Goal: Task Accomplishment & Management: Manage account settings

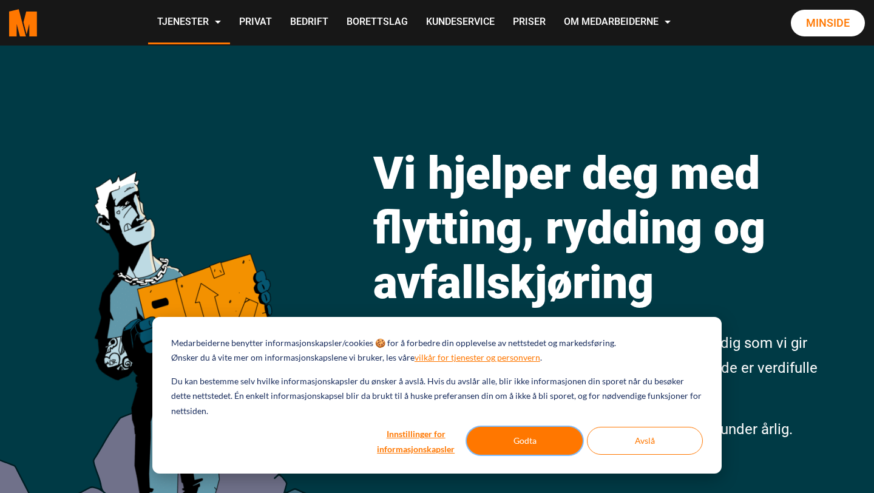
click at [534, 440] on button "Godta" at bounding box center [525, 441] width 116 height 28
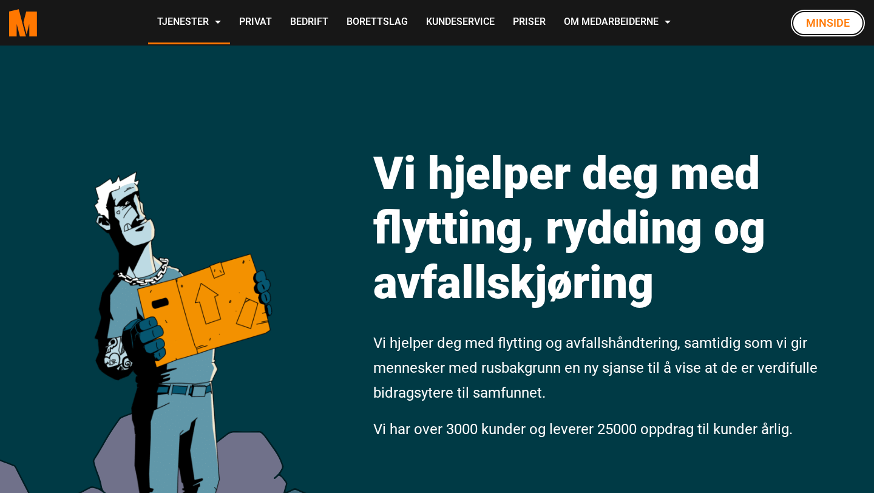
click at [813, 26] on link "Minside" at bounding box center [828, 23] width 74 height 27
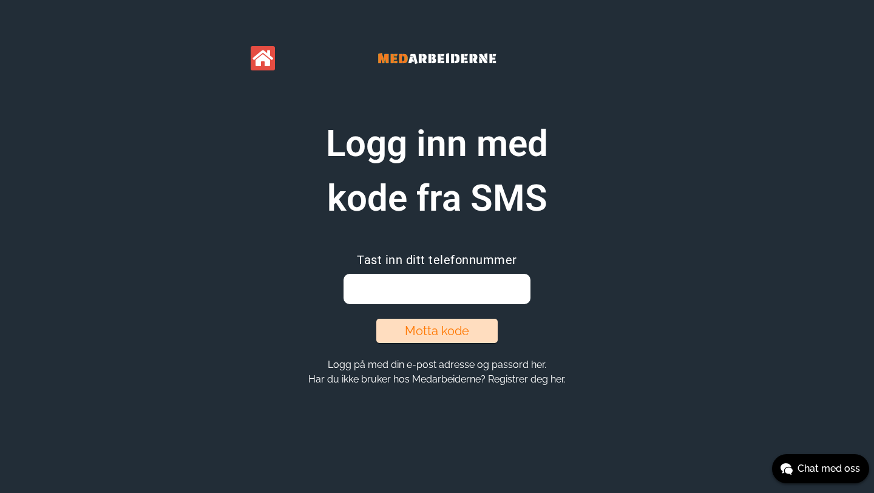
click at [470, 287] on input "email" at bounding box center [436, 289] width 186 height 30
type input "92805569"
click at [441, 333] on button "Motta kode" at bounding box center [436, 331] width 121 height 24
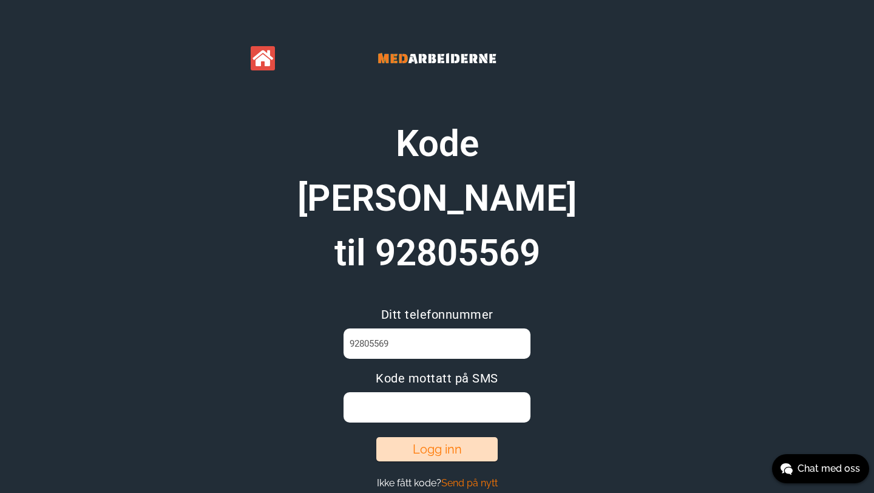
click at [465, 392] on input at bounding box center [436, 407] width 186 height 30
type input "IQVPPXTB"
click at [436, 437] on button "Logg inn" at bounding box center [436, 449] width 121 height 24
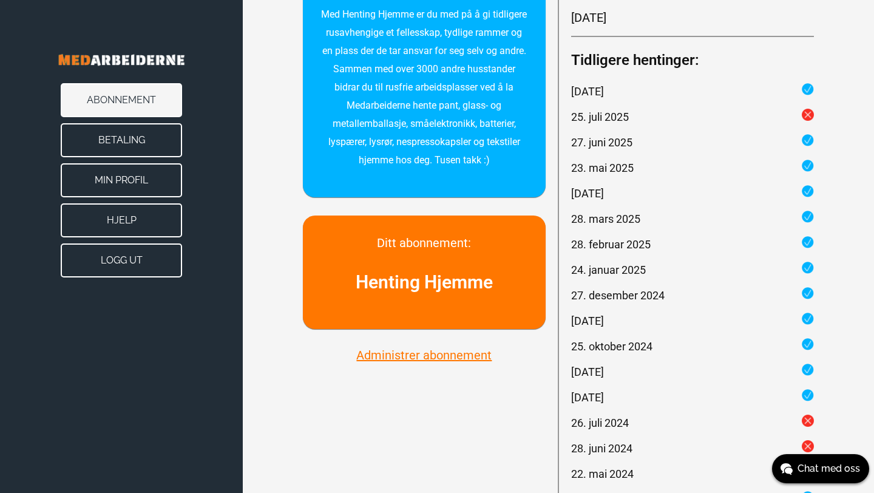
scroll to position [258, 0]
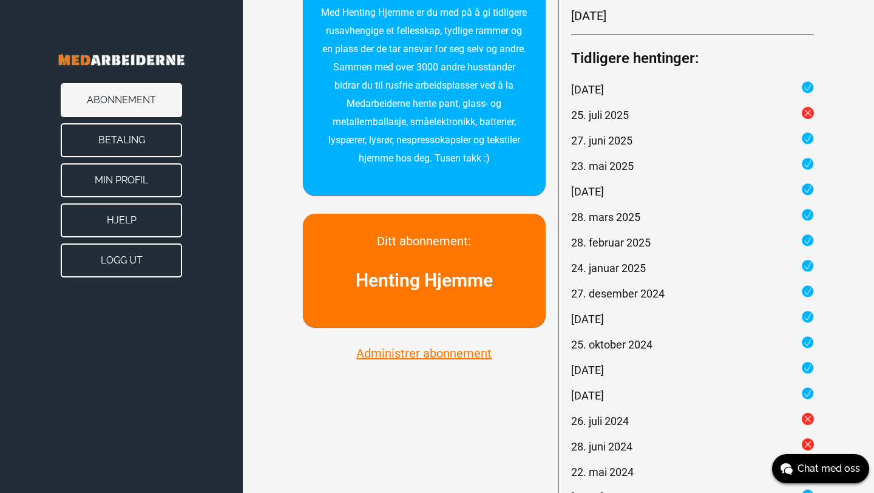
click at [437, 348] on button "Administrer abonnement" at bounding box center [424, 353] width 143 height 16
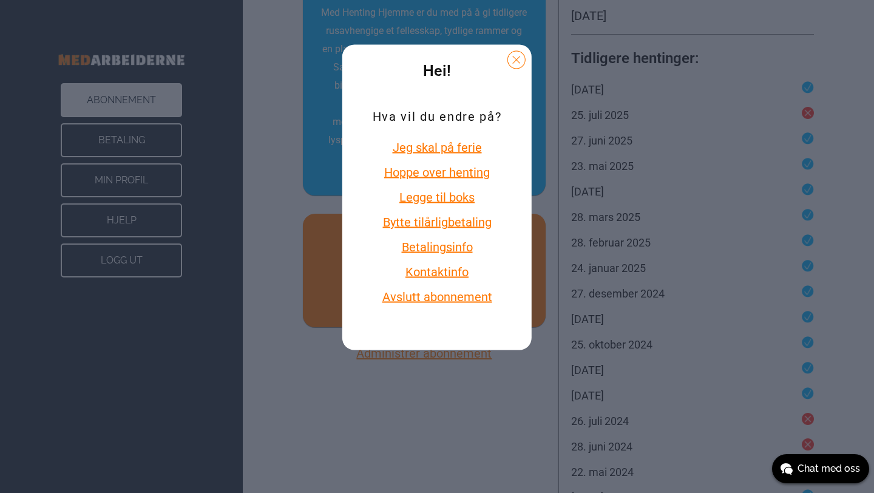
click at [442, 254] on button "Betalingsinfo" at bounding box center [437, 246] width 129 height 16
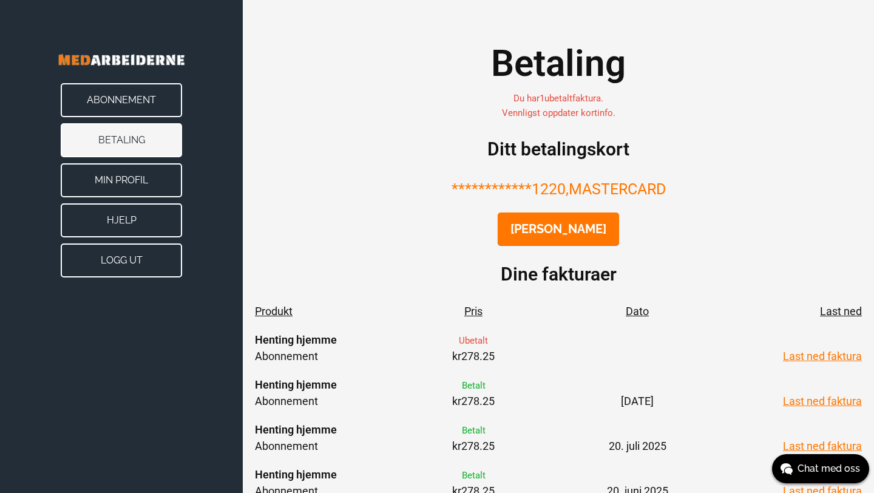
click at [552, 233] on button "Endre kort" at bounding box center [558, 228] width 121 height 33
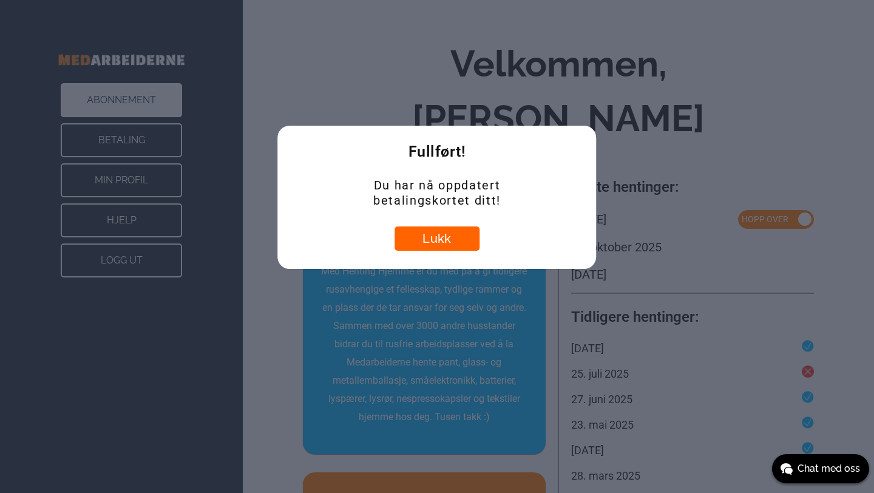
click at [435, 232] on button "Lukk" at bounding box center [436, 238] width 85 height 24
